Goal: Check status: Check status

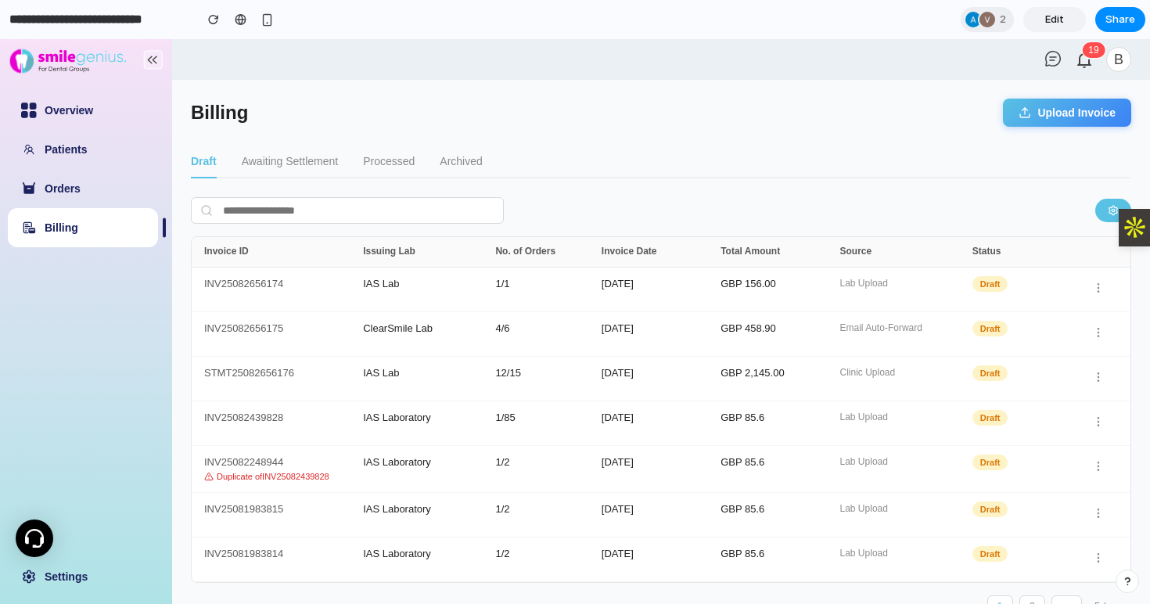
click at [1057, 115] on button "Upload Invoice" at bounding box center [1067, 113] width 128 height 28
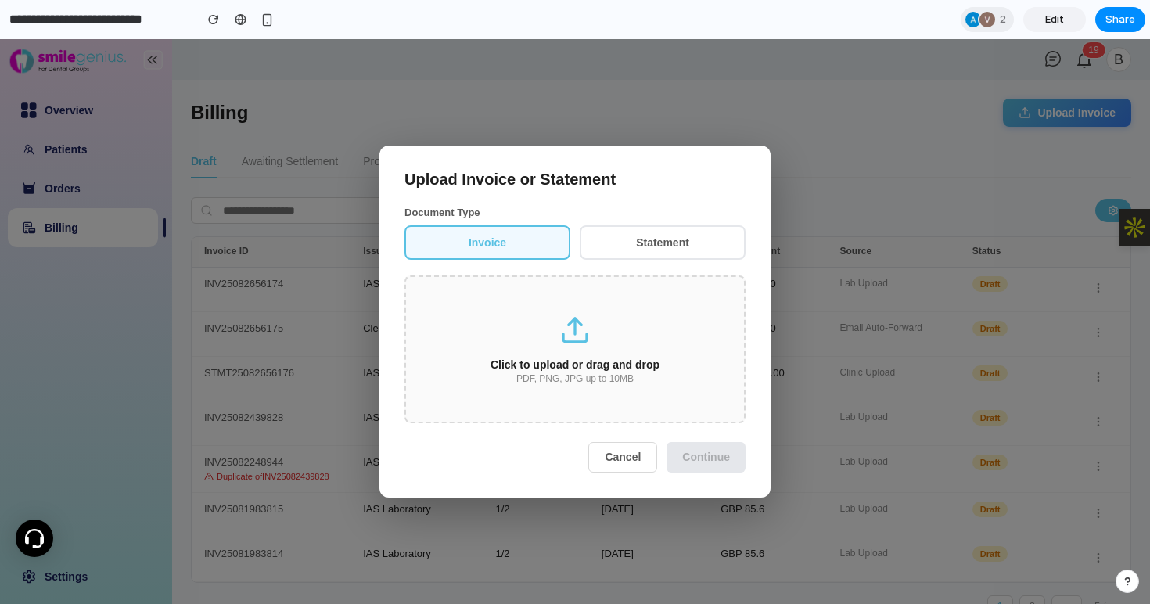
scroll to position [31, 0]
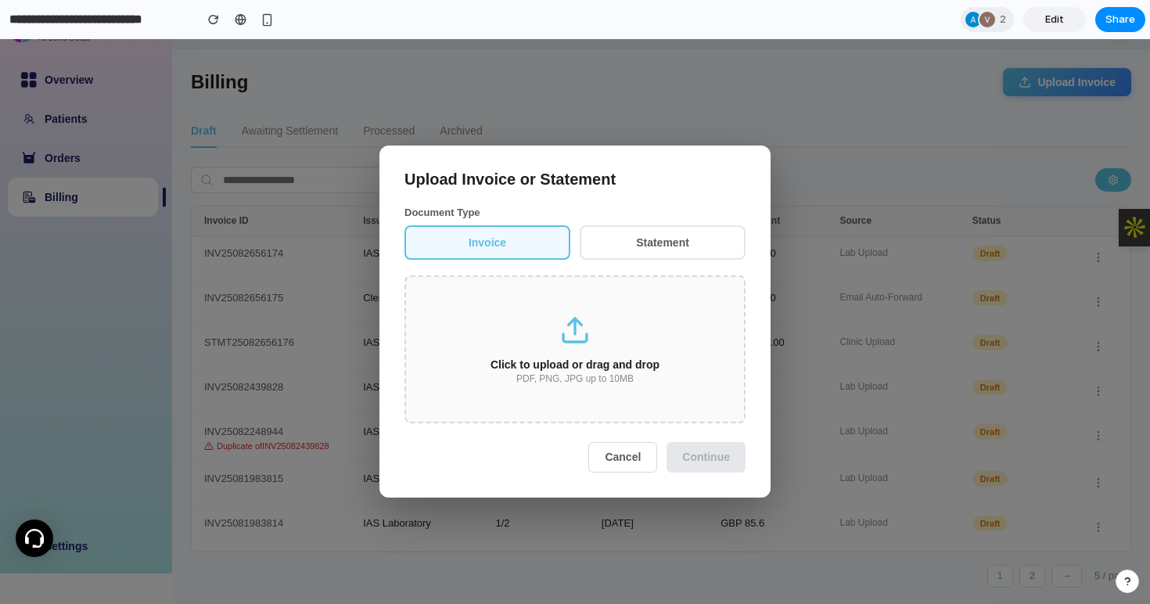
click at [624, 454] on button "Cancel" at bounding box center [622, 457] width 69 height 30
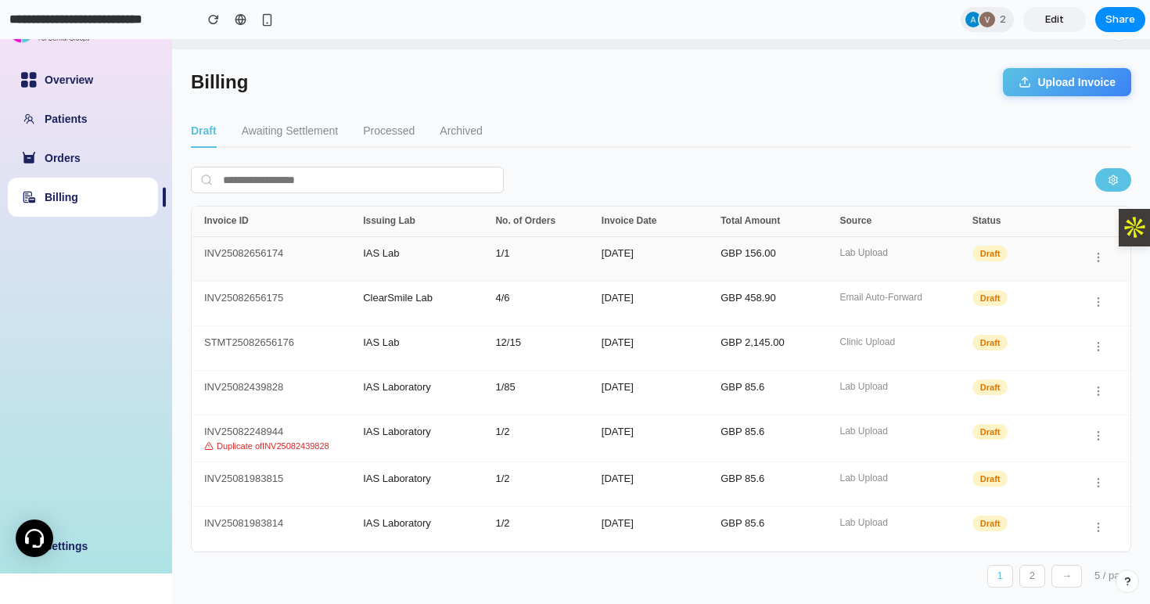
click at [250, 252] on div "INV25082656174" at bounding box center [283, 259] width 159 height 22
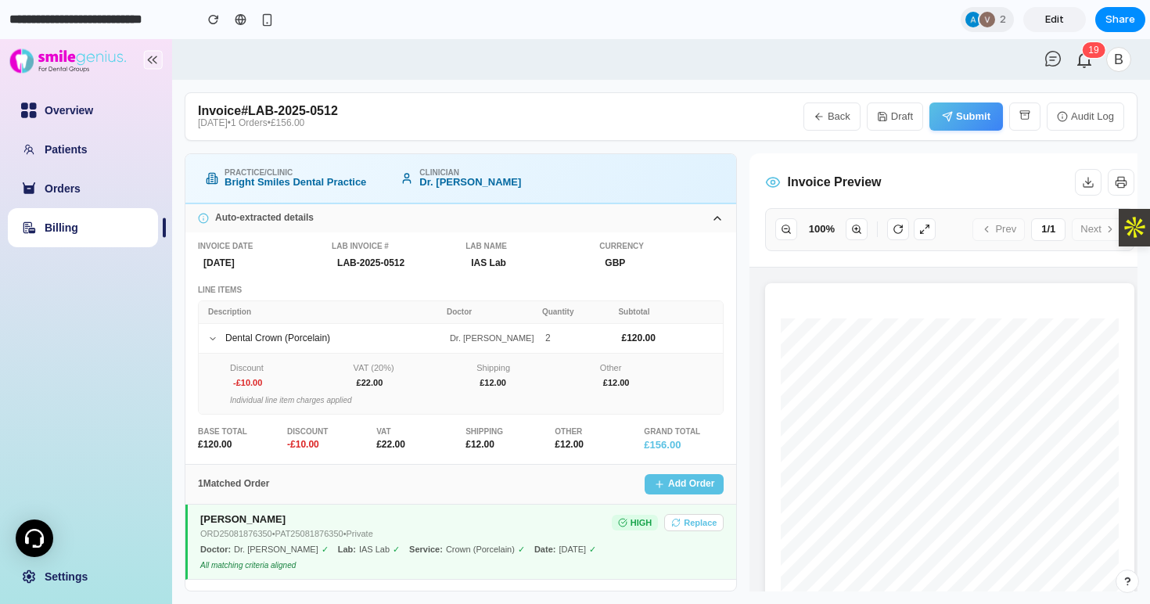
scroll to position [0, 0]
click at [695, 483] on button "Add Order" at bounding box center [683, 484] width 79 height 20
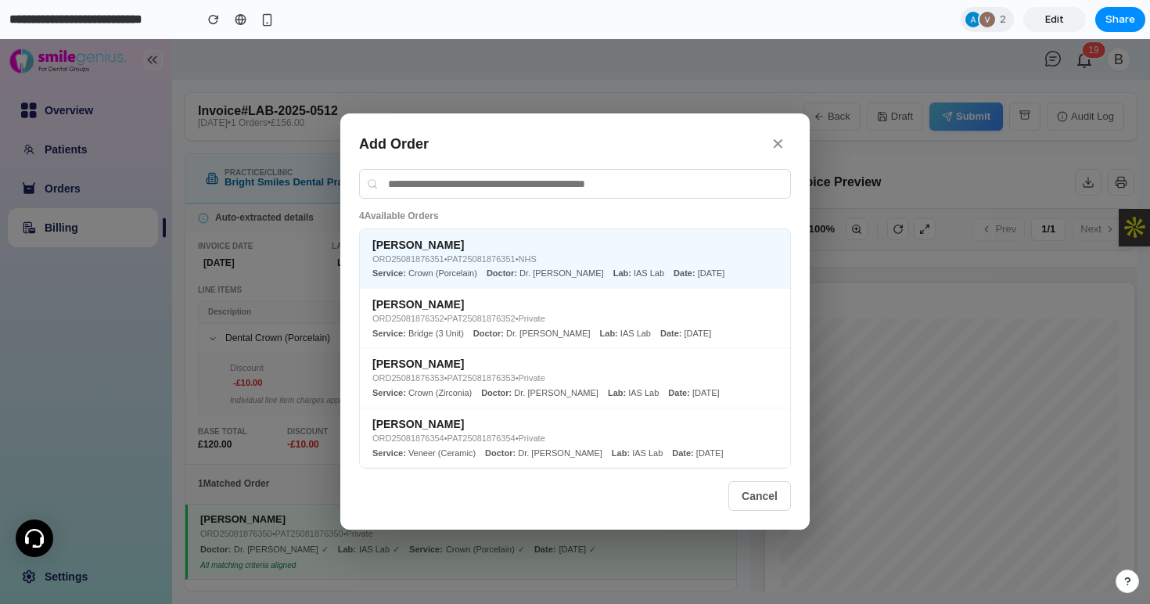
click at [571, 259] on div "ORD25081876351 • PAT25081876351 • NHS" at bounding box center [574, 259] width 405 height 10
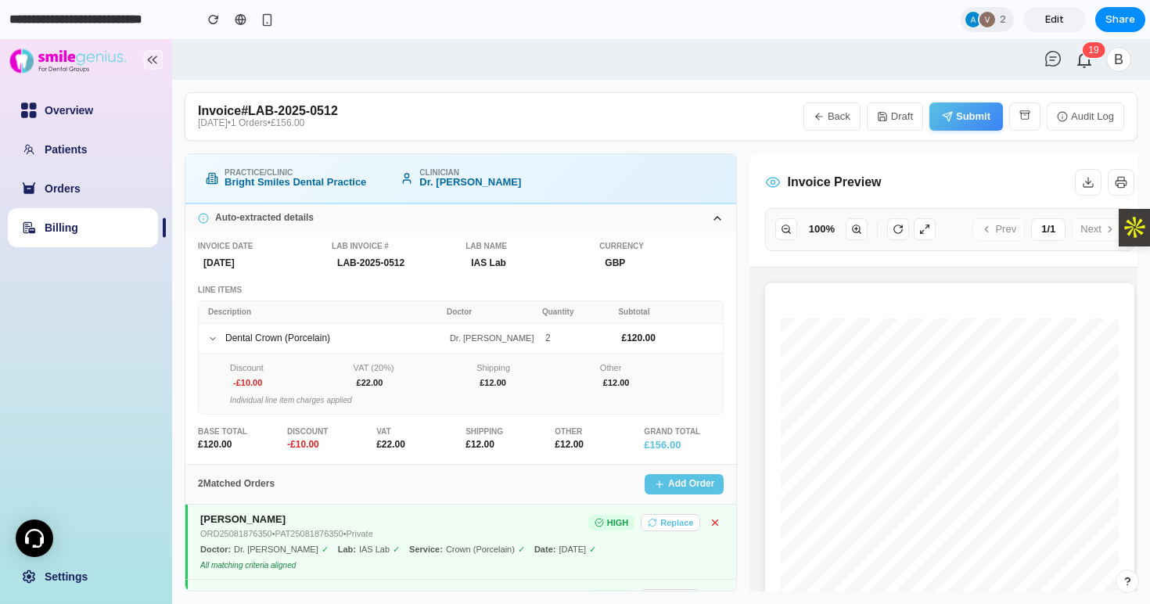
click at [714, 521] on icon at bounding box center [714, 522] width 5 height 5
click at [61, 188] on link "Orders" at bounding box center [63, 188] width 36 height 13
click at [822, 117] on icon "button" at bounding box center [819, 117] width 6 height 0
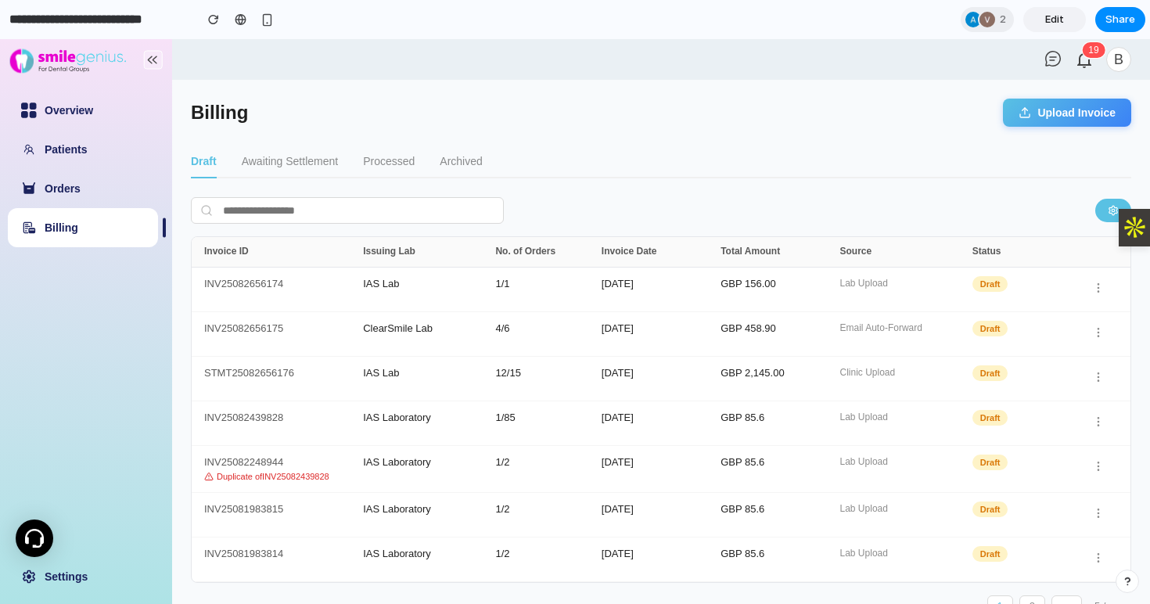
click at [292, 160] on button "Awaiting Settlement" at bounding box center [290, 161] width 96 height 33
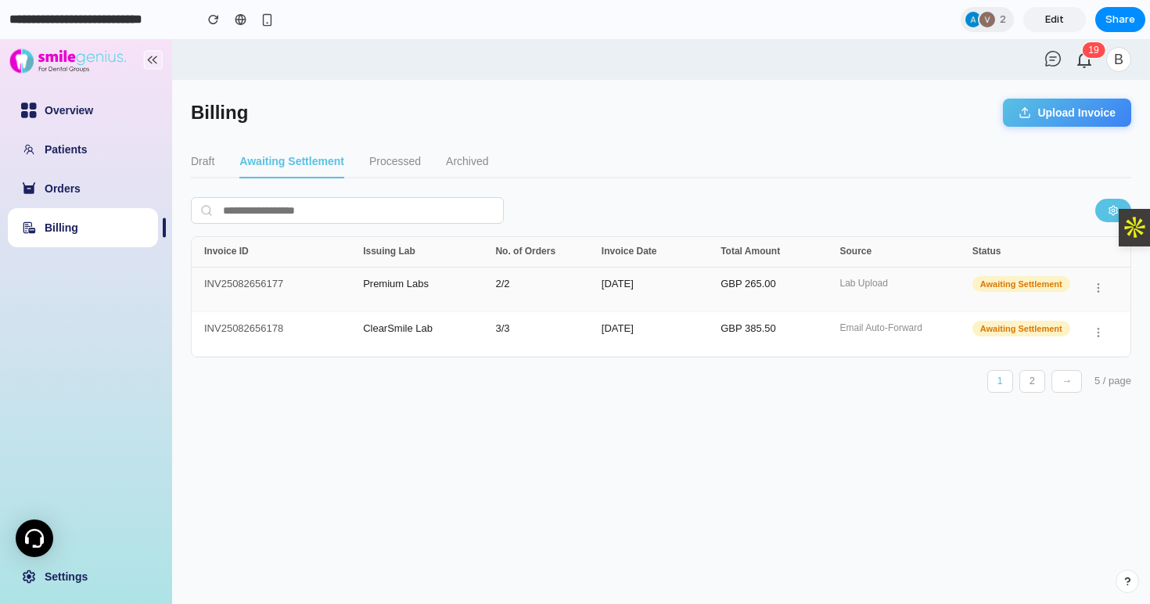
click at [271, 288] on div "INV25082656177" at bounding box center [283, 289] width 159 height 22
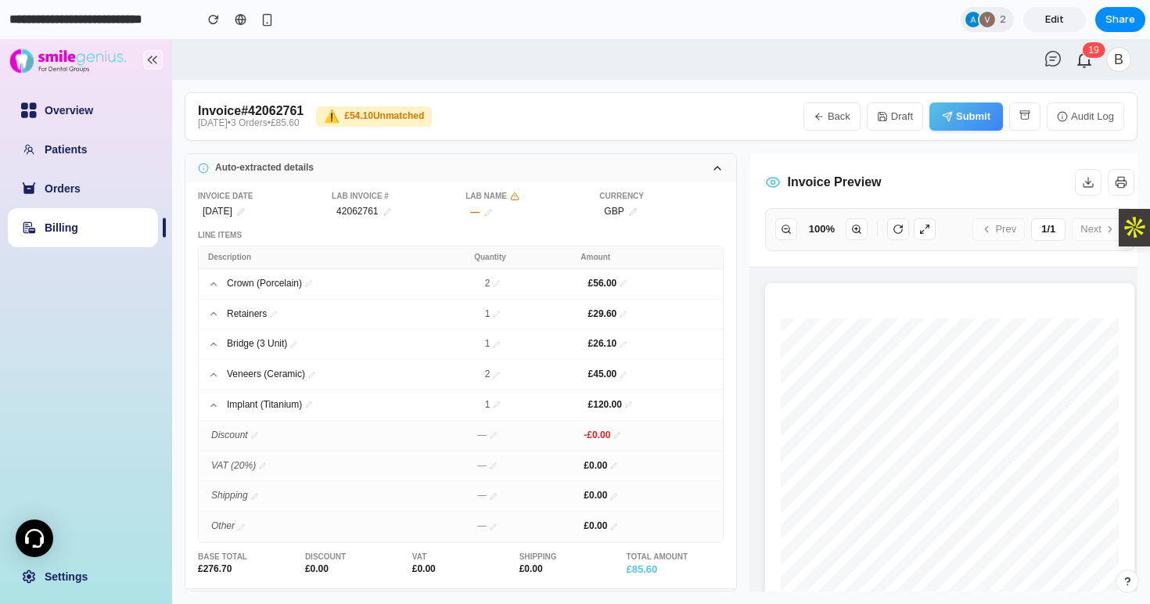
click at [962, 124] on button "Submit" at bounding box center [966, 116] width 74 height 28
click at [826, 117] on button "Back" at bounding box center [831, 116] width 57 height 28
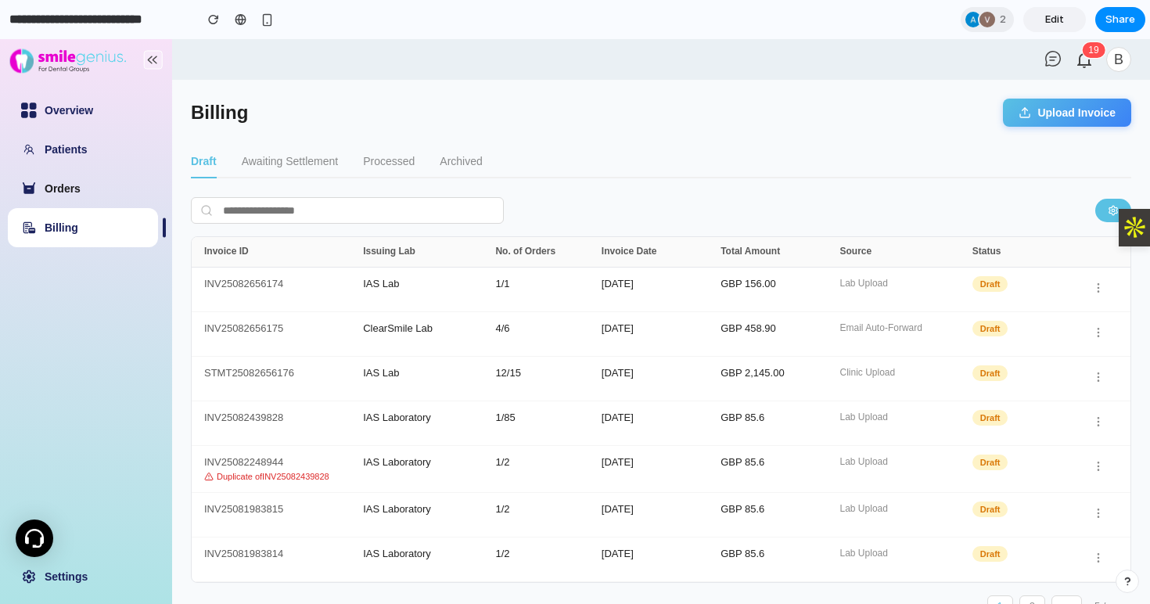
click at [66, 187] on link "Orders" at bounding box center [63, 188] width 36 height 13
click at [66, 145] on link "Patients" at bounding box center [66, 149] width 42 height 13
click at [70, 106] on link "Overview" at bounding box center [69, 110] width 48 height 13
click at [279, 163] on button "Awaiting Settlement" at bounding box center [290, 161] width 96 height 33
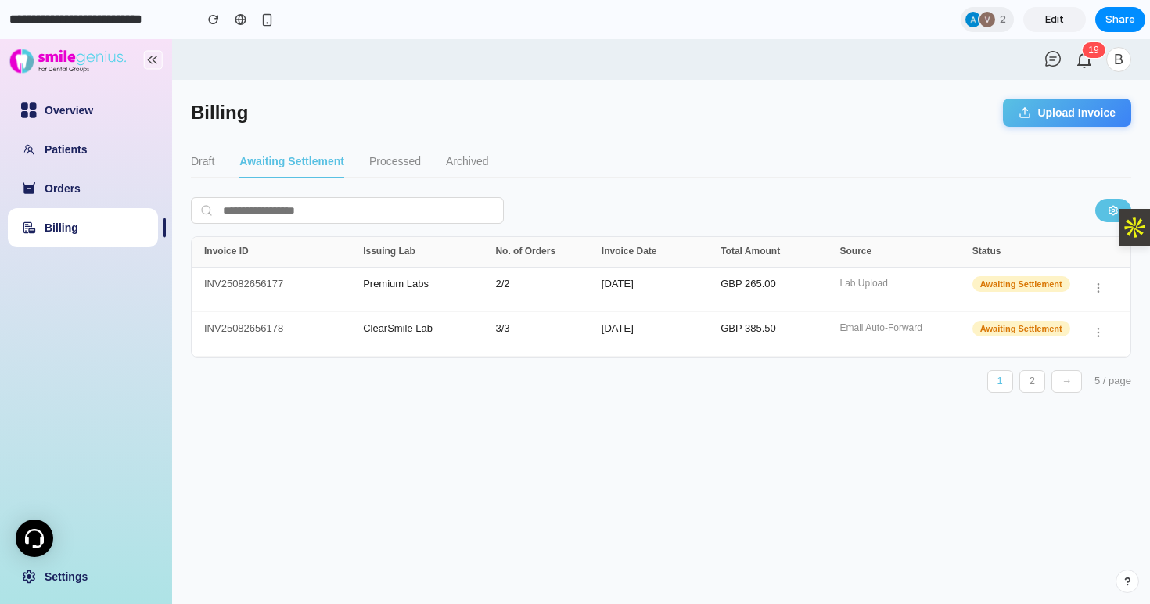
click at [397, 167] on button "Processed" at bounding box center [395, 161] width 52 height 33
click at [470, 166] on button "Archived" at bounding box center [463, 161] width 42 height 33
click at [387, 283] on div "IAS Laboratory" at bounding box center [429, 289] width 132 height 22
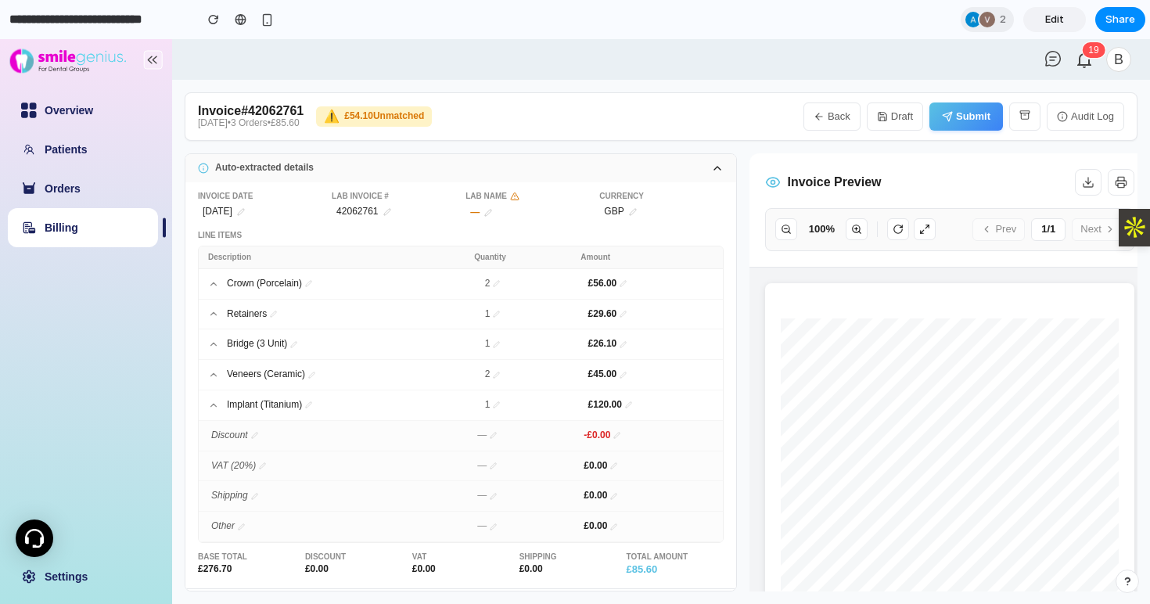
click at [833, 116] on button "Back" at bounding box center [831, 116] width 57 height 28
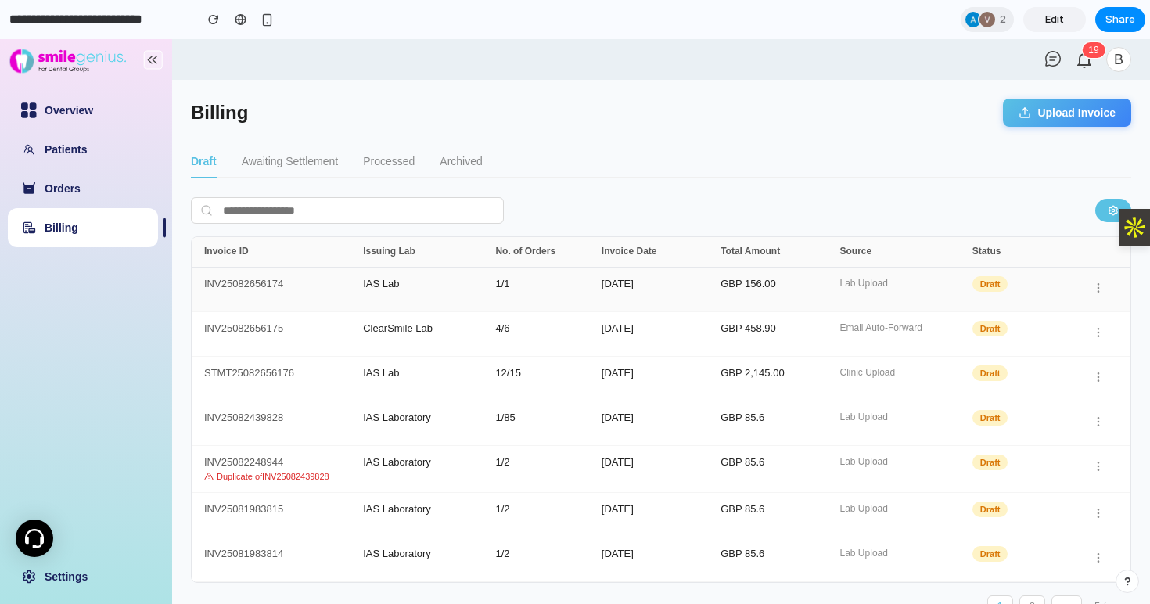
click at [255, 279] on div "INV25082656174" at bounding box center [283, 289] width 159 height 22
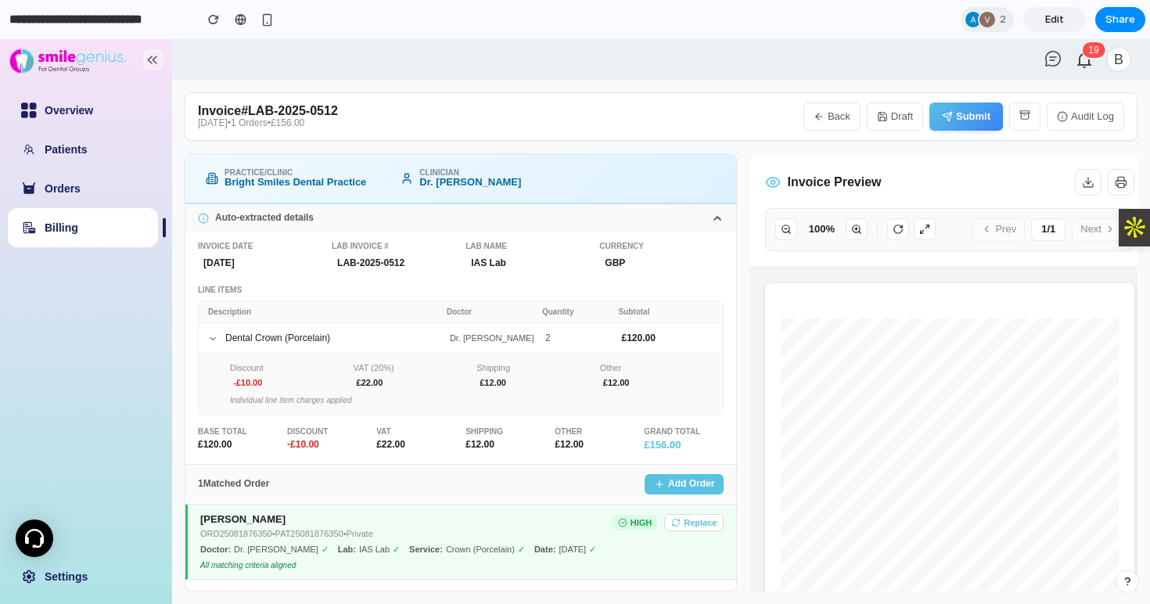
click at [210, 336] on icon at bounding box center [212, 338] width 9 height 9
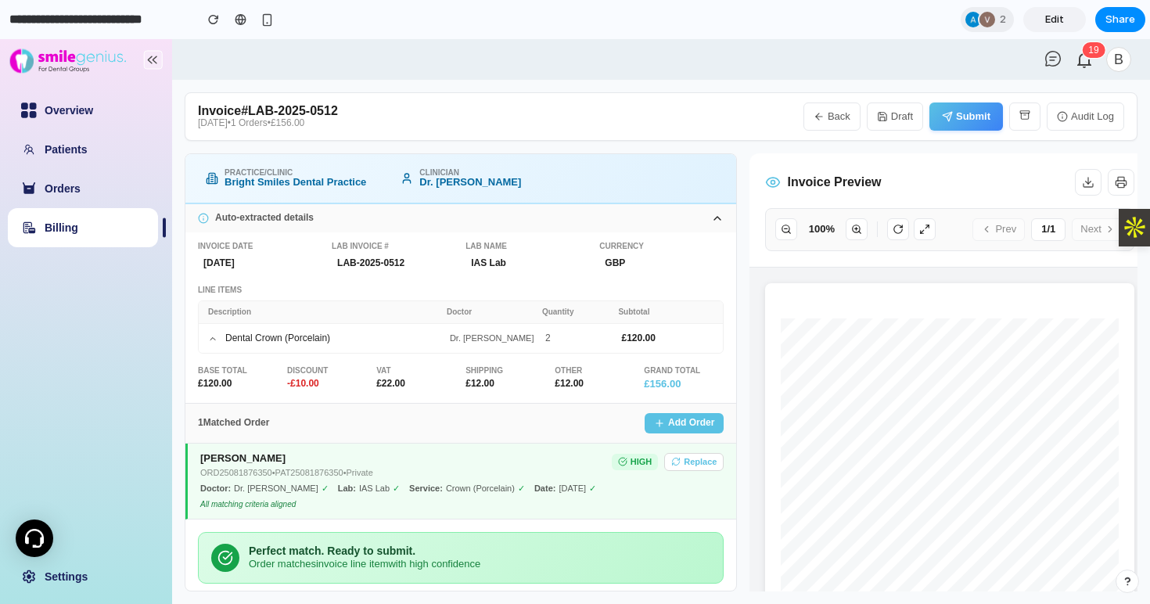
click at [834, 117] on button "Back" at bounding box center [831, 116] width 57 height 28
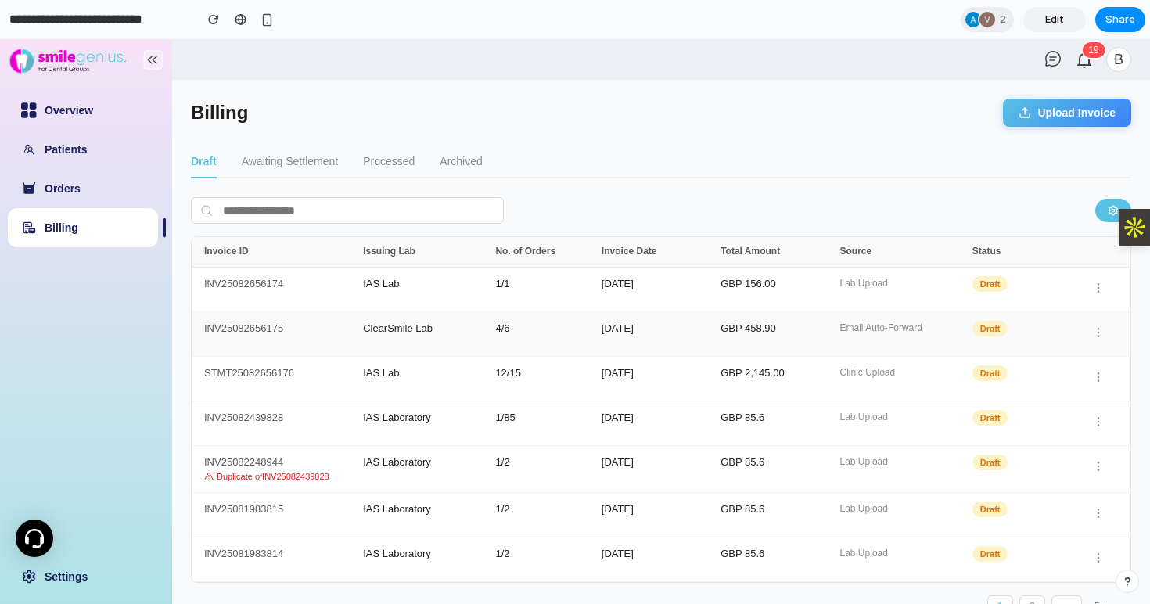
click at [382, 338] on div "ClearSmile Lab" at bounding box center [429, 334] width 132 height 22
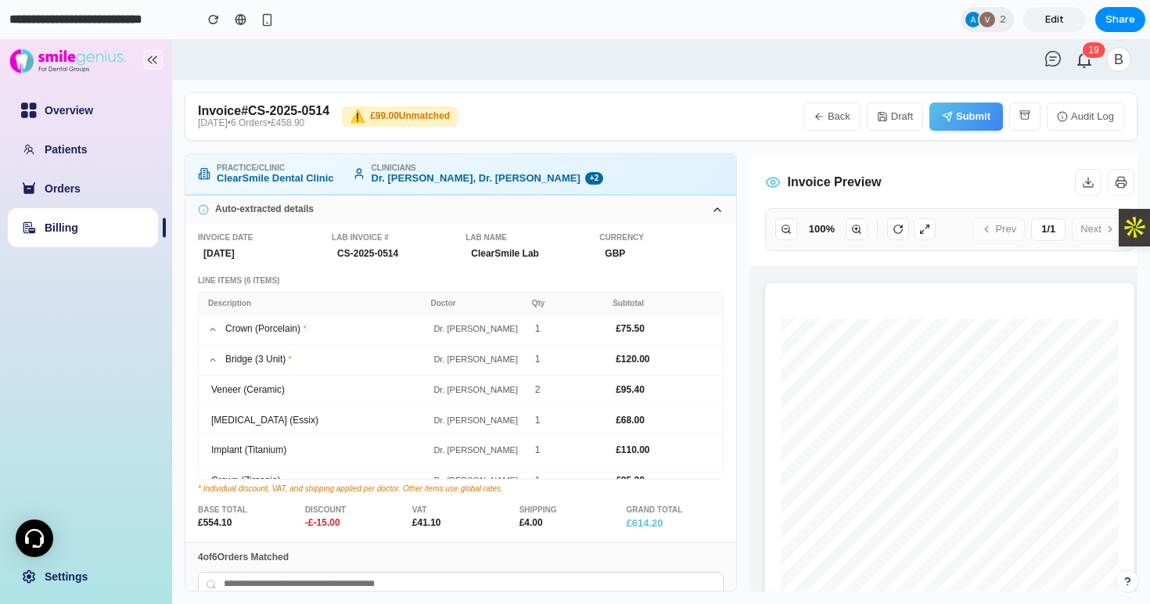
scroll to position [18, 0]
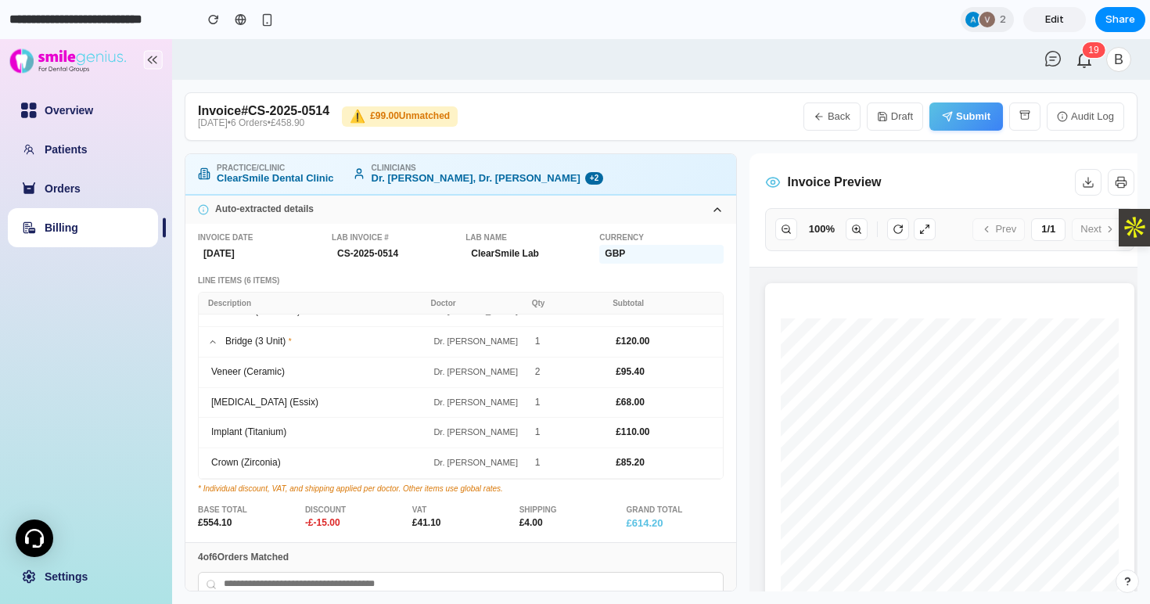
click at [643, 259] on div "GBP" at bounding box center [661, 254] width 124 height 19
drag, startPoint x: 636, startPoint y: 251, endPoint x: 572, endPoint y: 239, distance: 65.3
click at [571, 239] on div "Invoice Date [DATE] Lab Invoice # CS-2025-0514 Lab Name ClearSmile Lab Currency…" at bounding box center [461, 248] width 526 height 31
click at [565, 258] on div "ClearSmile Lab" at bounding box center [527, 254] width 124 height 19
click at [644, 257] on div "GBP" at bounding box center [661, 254] width 124 height 19
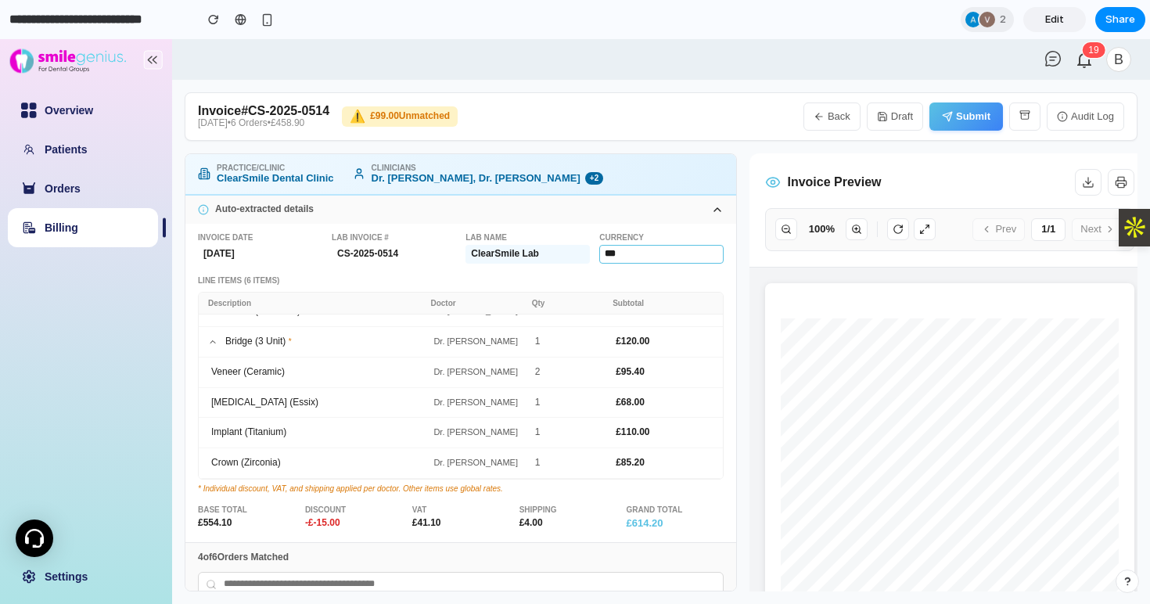
click at [540, 259] on div "ClearSmile Lab" at bounding box center [527, 254] width 124 height 19
click at [540, 259] on input "**********" at bounding box center [527, 254] width 124 height 19
click at [569, 253] on input "**********" at bounding box center [527, 254] width 124 height 19
click at [990, 18] on div at bounding box center [987, 20] width 16 height 16
